Goal: Task Accomplishment & Management: Use online tool/utility

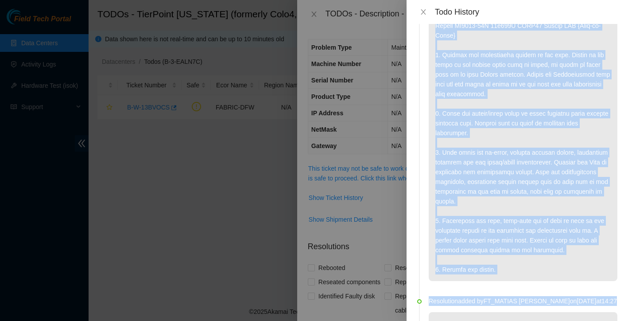
scroll to position [248, 0]
drag, startPoint x: 437, startPoint y: 92, endPoint x: 506, endPoint y: 280, distance: 199.9
click at [506, 280] on p at bounding box center [523, 39] width 189 height 481
copy p "1. Locate the replacement unit that was received on tracking 739263647828. Mode…"
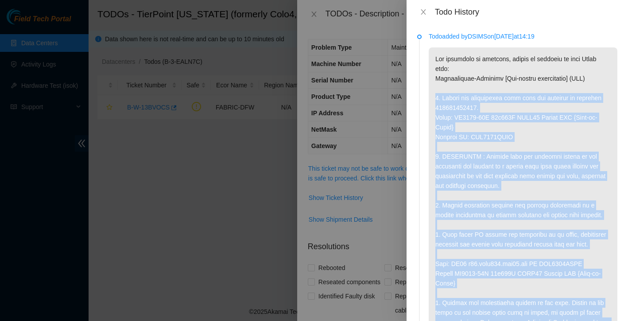
scroll to position [0, 0]
click at [530, 242] on p at bounding box center [523, 287] width 189 height 481
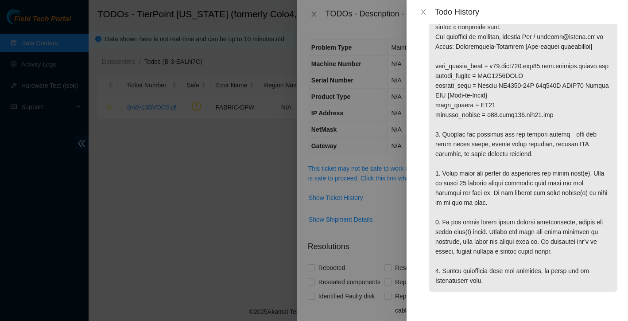
scroll to position [891, 0]
click at [424, 8] on button "Close" at bounding box center [424, 12] width 12 height 8
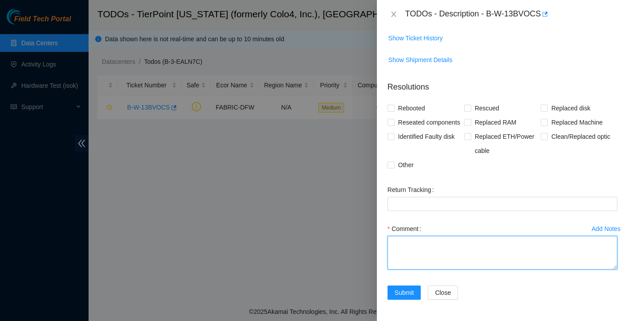
scroll to position [174, 0]
click at [428, 252] on textarea "Comment" at bounding box center [503, 253] width 230 height 34
paste textarea "All tasks have been completed successfully. The replacement unit (SN: AAA2003AA…"
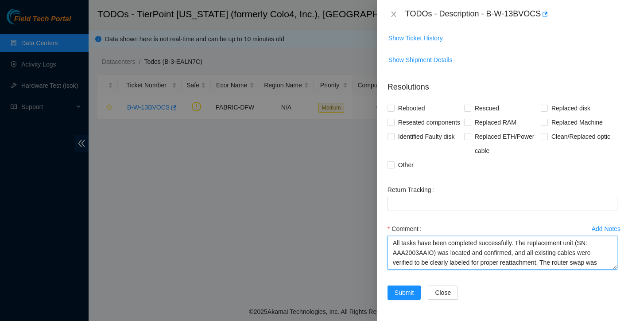
scroll to position [0, 0]
click at [521, 242] on textarea "All tasks have been completed successfully. The replacement unit (SN: AAA2003AA…" at bounding box center [503, 253] width 230 height 34
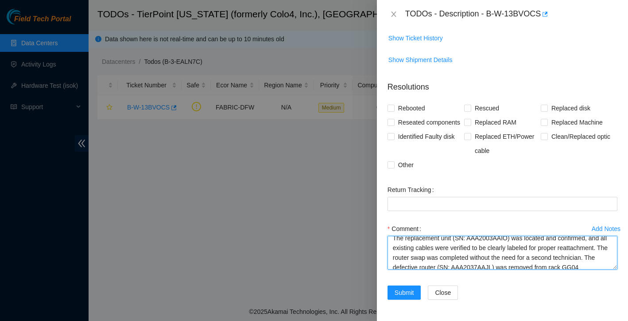
scroll to position [16, 0]
click at [437, 255] on textarea "All tasks have been completed successfully. The replacement unit (SN: AAA2003AA…" at bounding box center [503, 253] width 230 height 34
click at [498, 247] on textarea "All tasks have been completed successfully. The replacement unit (SN: AAA2003AA…" at bounding box center [503, 253] width 230 height 34
drag, startPoint x: 498, startPoint y: 247, endPoint x: 591, endPoint y: 242, distance: 93.2
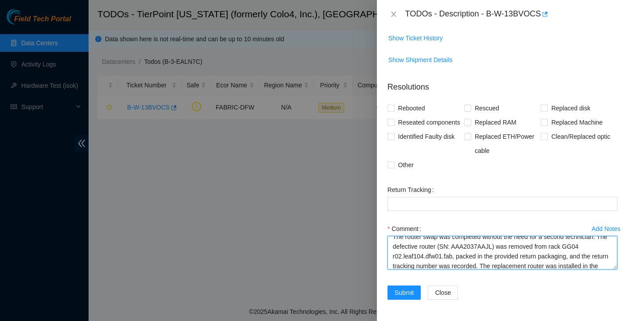
click at [591, 242] on textarea "All tasks have been completed successfully. The replacement unit (SN: AAA2003AA…" at bounding box center [503, 253] width 230 height 34
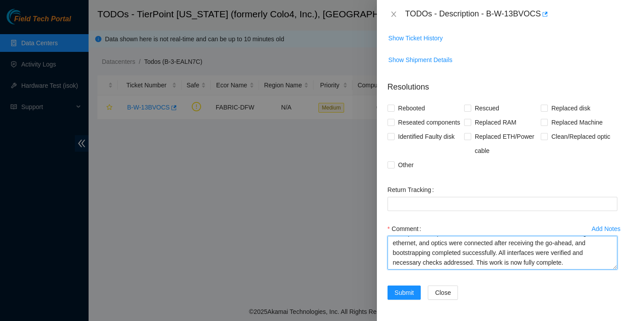
scroll to position [98, 0]
drag, startPoint x: 411, startPoint y: 254, endPoint x: 535, endPoint y: 251, distance: 124.6
click at [535, 251] on textarea "All tasks have been completed successfully. The replacement unit (SN: AAA2003AA…" at bounding box center [503, 253] width 230 height 34
click at [480, 263] on textarea "All tasks have been completed successfully. The replacement unit (SN: AAA2003AA…" at bounding box center [503, 253] width 230 height 34
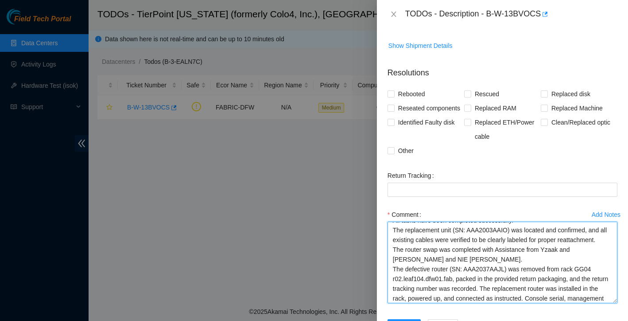
click at [614, 303] on textarea "All tasks have been completed successfully. The replacement unit (SN: AAA2003AA…" at bounding box center [503, 263] width 230 height 82
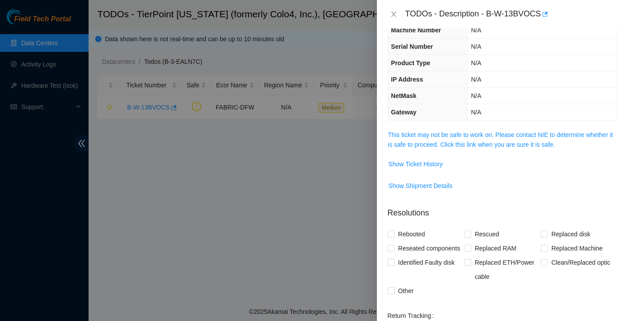
scroll to position [31, 0]
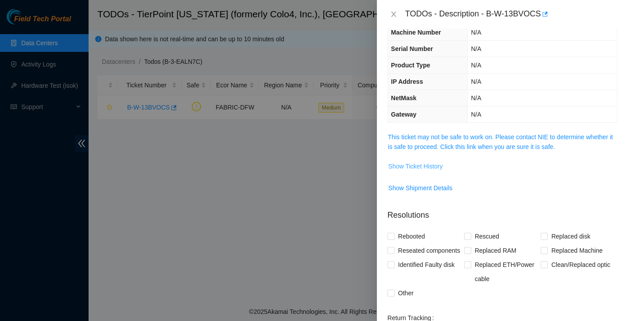
type textarea "All tasks have been completed successfully. The replacement unit (SN: AAA2003AA…"
click at [433, 164] on span "Show Ticket History" at bounding box center [416, 166] width 55 height 10
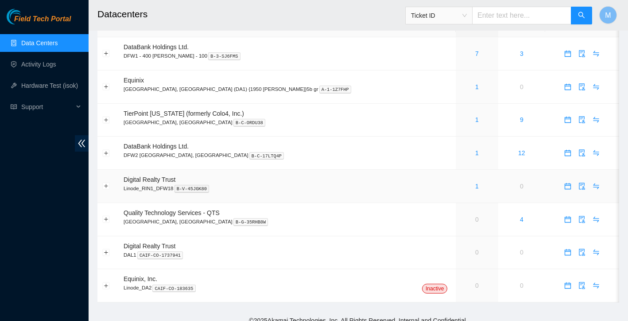
scroll to position [10, 0]
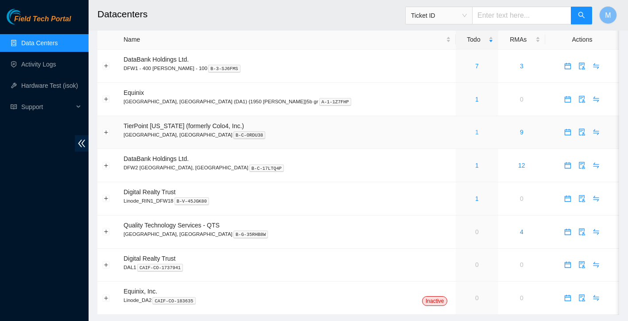
click at [476, 134] on link "1" at bounding box center [478, 132] width 4 height 7
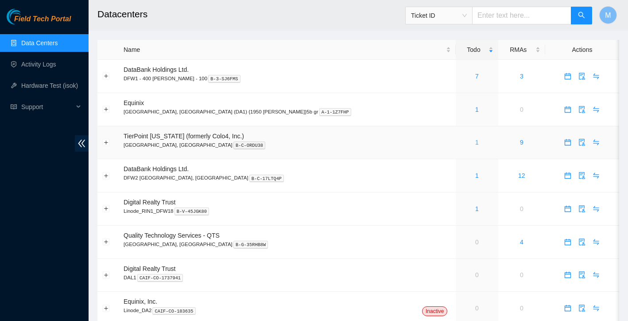
click at [476, 142] on link "1" at bounding box center [478, 142] width 4 height 7
click at [461, 142] on div "1" at bounding box center [477, 142] width 32 height 10
